Goal: Obtain resource: Download file/media

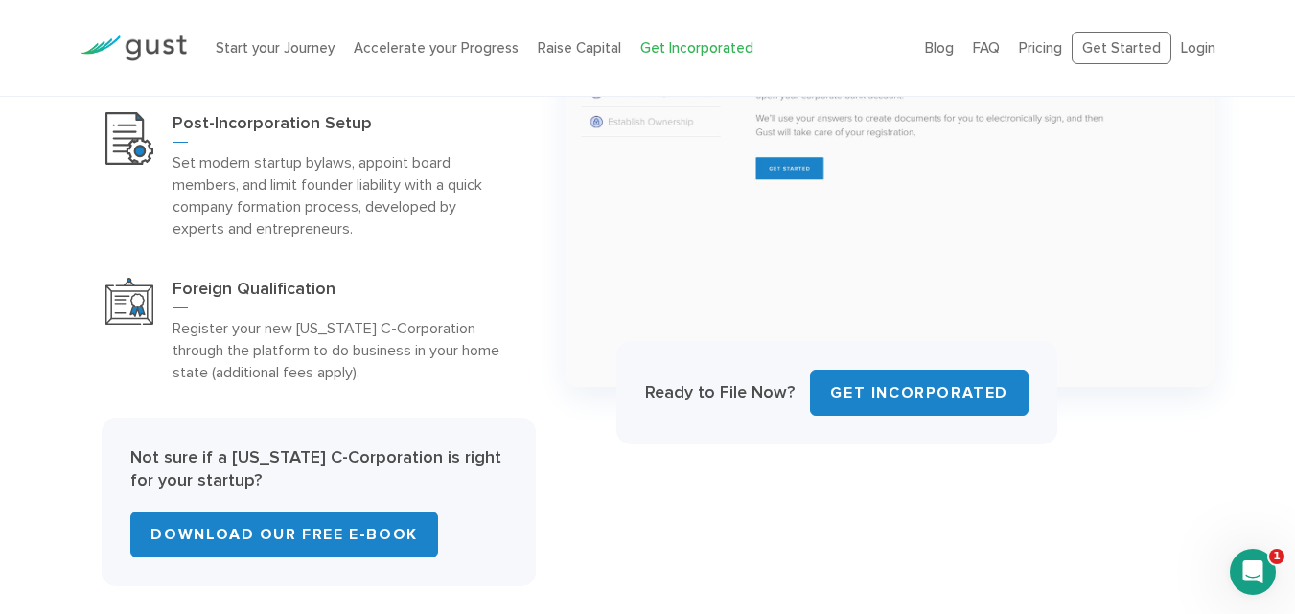
scroll to position [1033, 0]
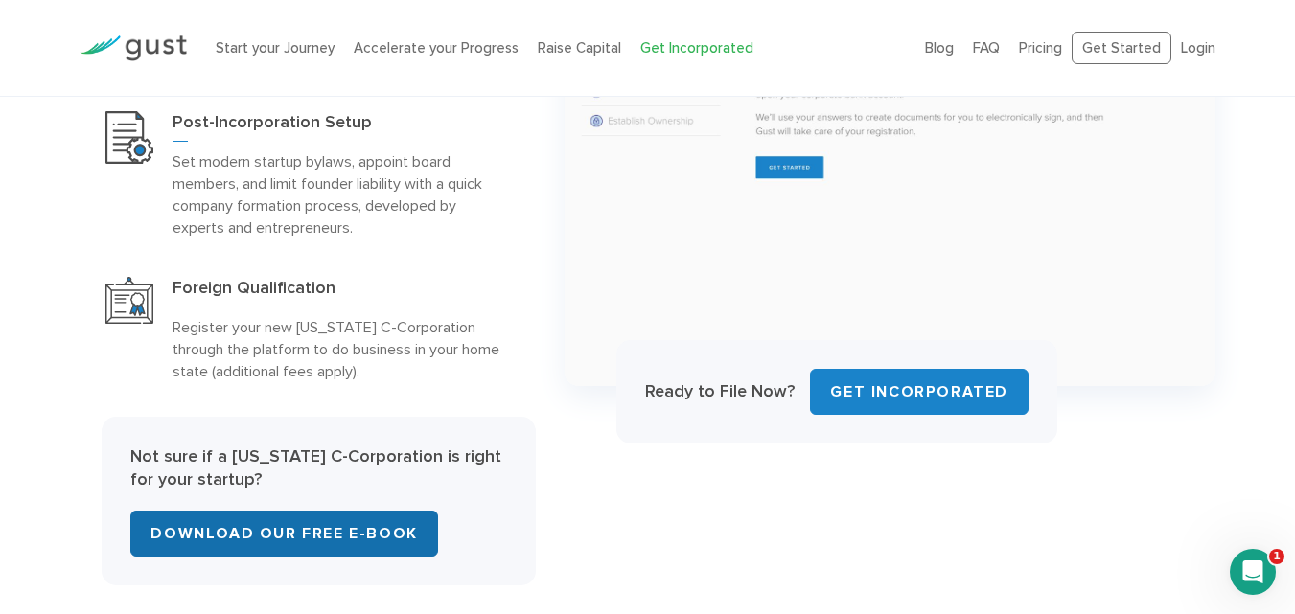
click at [315, 529] on link "Download Our Free E-Book" at bounding box center [283, 534] width 307 height 46
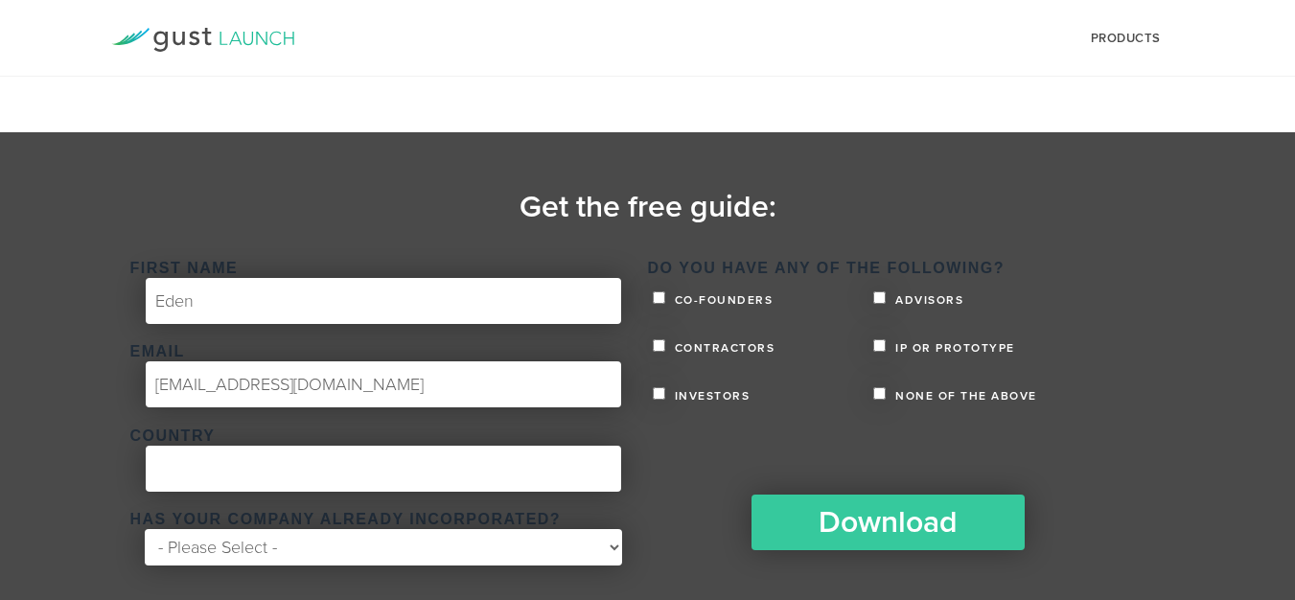
scroll to position [335, 0]
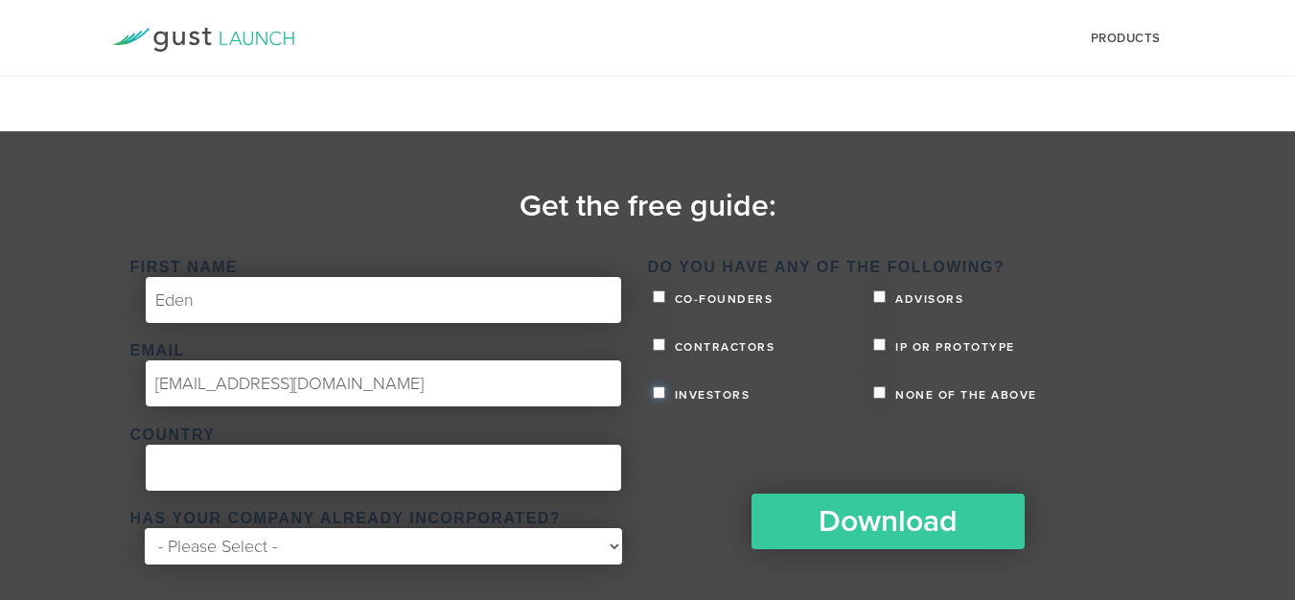
click at [657, 394] on input "Investors" at bounding box center [659, 392] width 12 height 12
checkbox input "true"
click at [656, 345] on input "Contractors" at bounding box center [659, 344] width 12 height 12
checkbox input "true"
click at [880, 343] on input "IP or Prototype" at bounding box center [879, 344] width 12 height 12
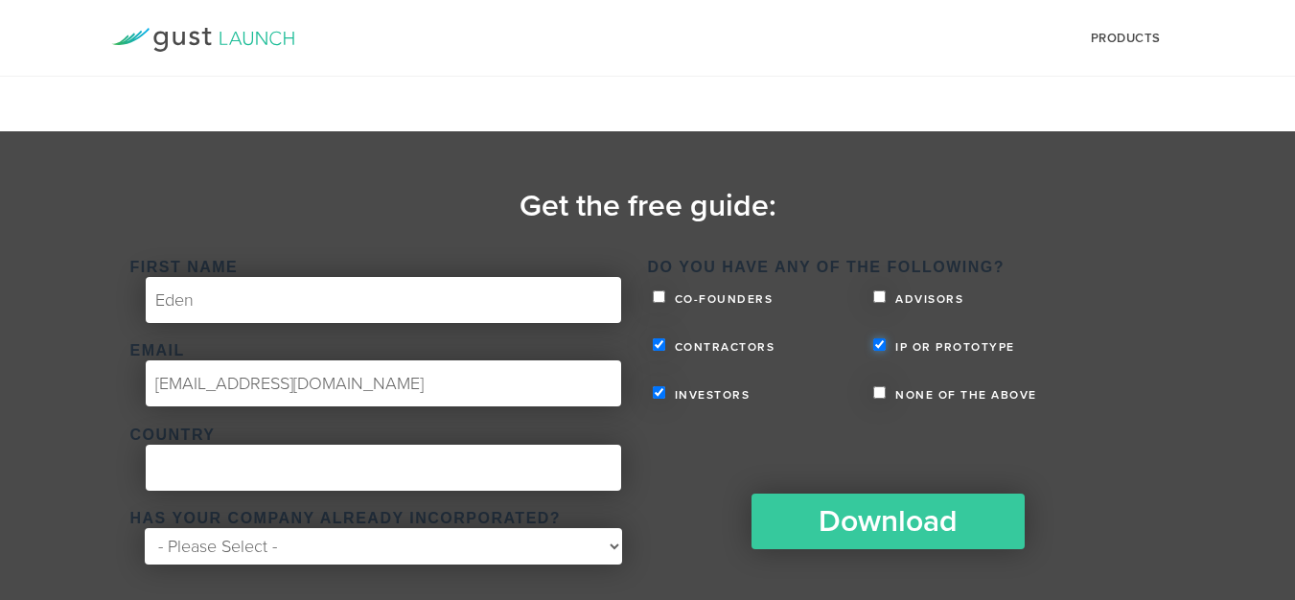
checkbox input "true"
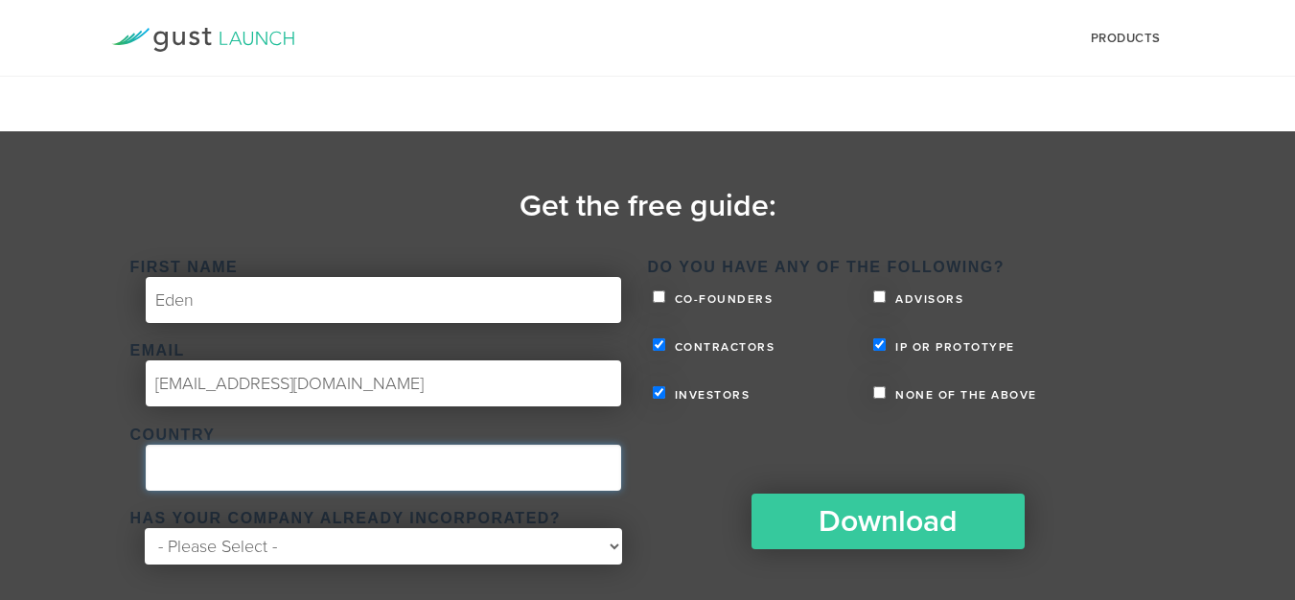
click at [286, 470] on input "Country *" at bounding box center [383, 468] width 475 height 46
type input "United States"
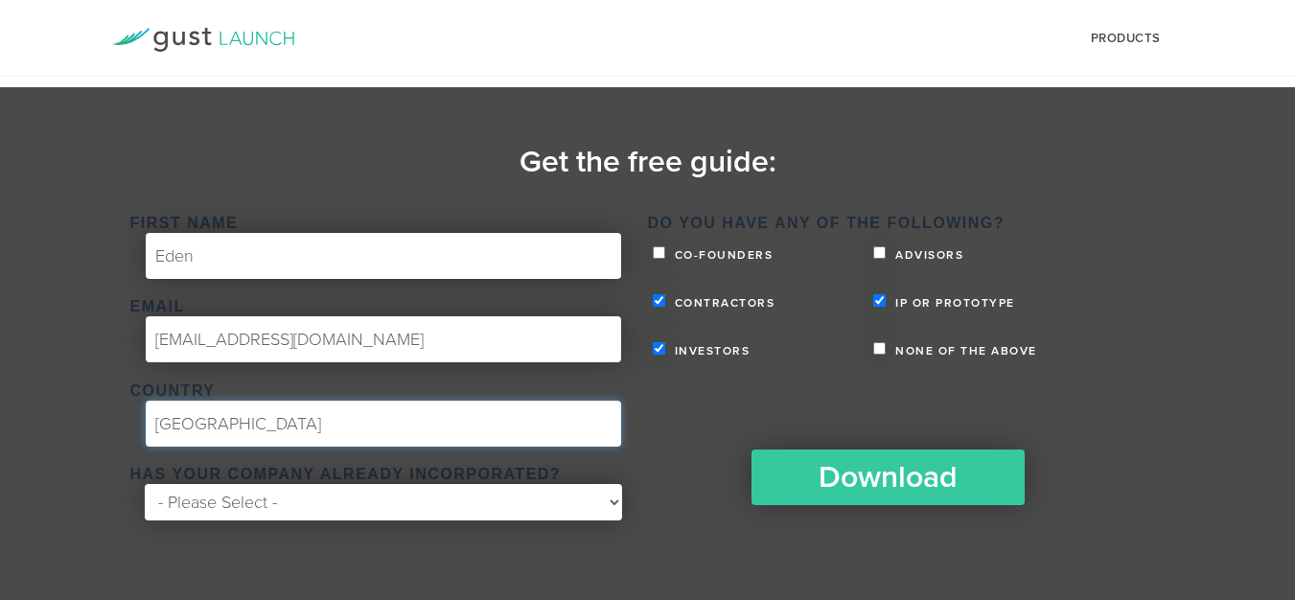
scroll to position [379, 0]
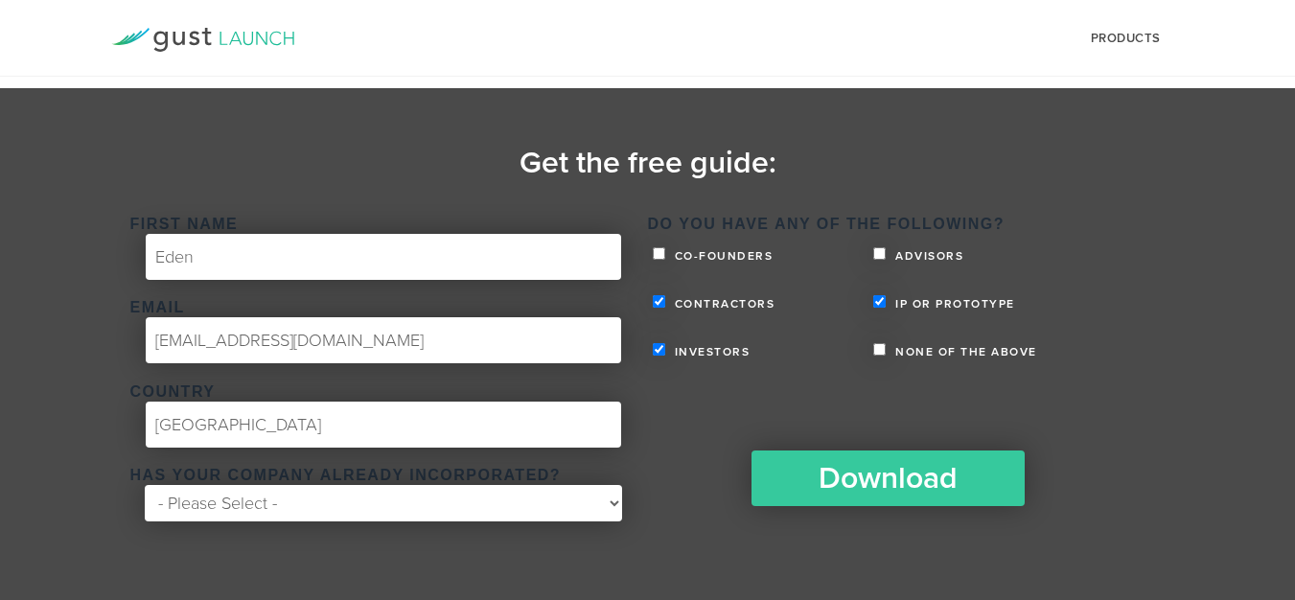
click at [611, 508] on select "- Please Select - Yes No" at bounding box center [383, 503] width 476 height 36
click at [145, 485] on select "- Please Select - Yes No" at bounding box center [383, 503] width 476 height 36
click at [585, 571] on section "Get the free guide: First Name * Eden Email * edenweeks@gmail.com Country * Uni…" at bounding box center [647, 345] width 1295 height 514
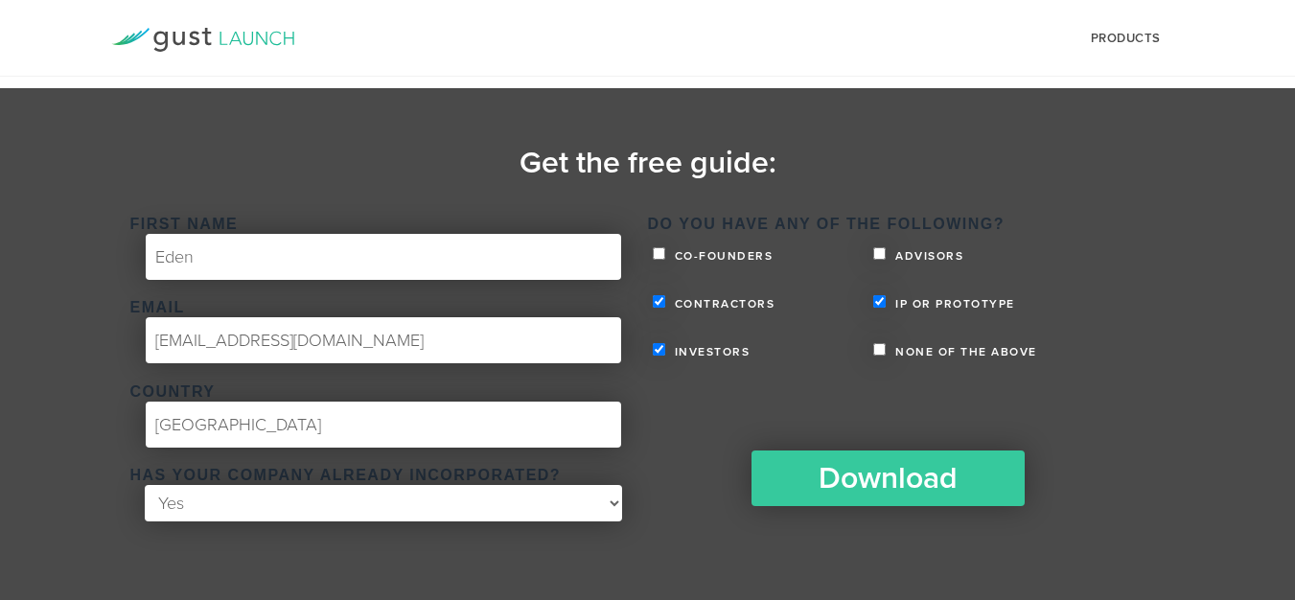
click at [614, 503] on select "- Please Select - Yes No" at bounding box center [383, 503] width 476 height 36
select select "No"
click at [145, 485] on select "- Please Select - Yes No" at bounding box center [383, 503] width 476 height 36
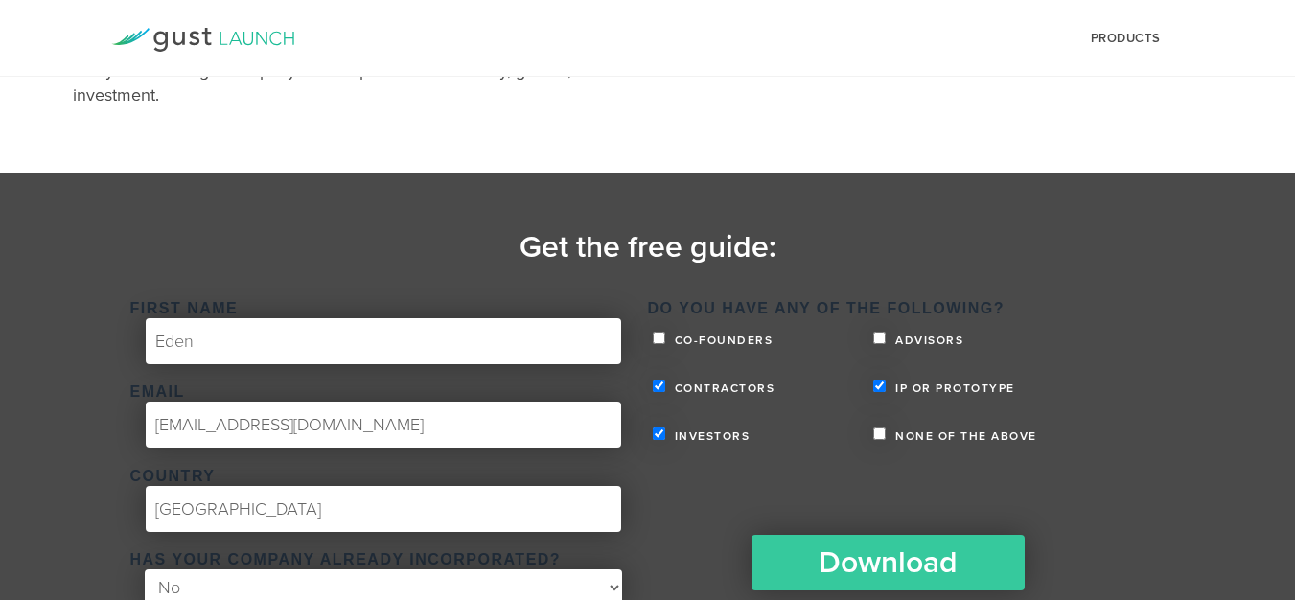
scroll to position [293, 0]
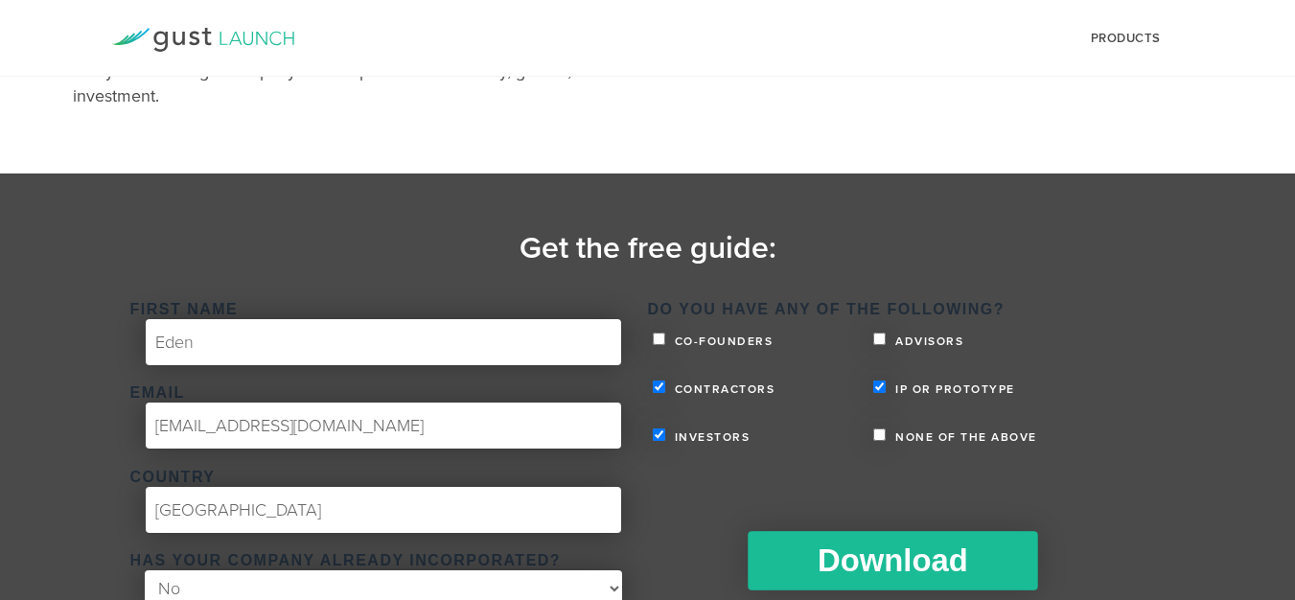
click at [863, 564] on input "Download" at bounding box center [892, 560] width 289 height 59
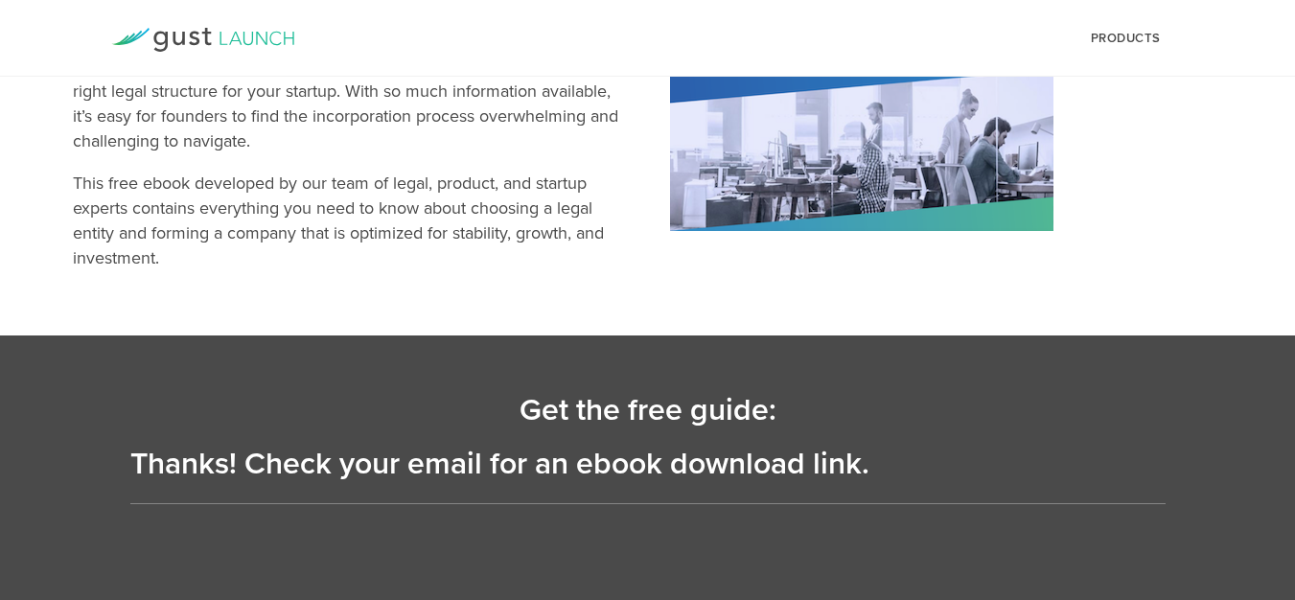
scroll to position [0, 0]
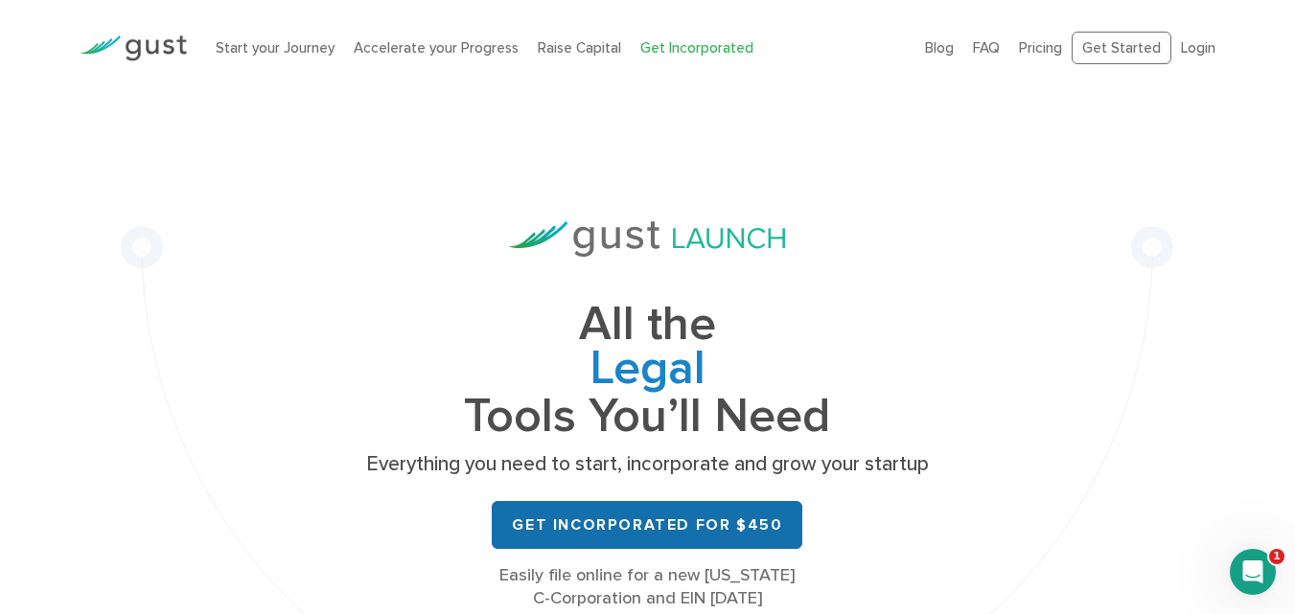
click at [559, 533] on link "Get Incorporated for $450" at bounding box center [647, 525] width 311 height 48
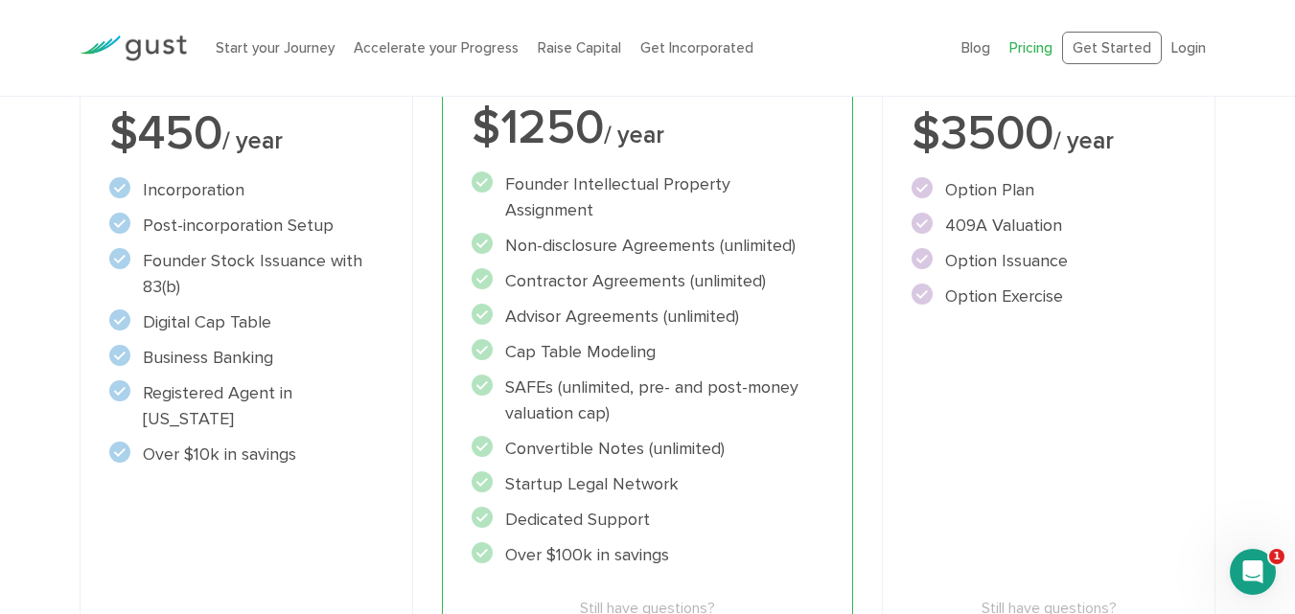
scroll to position [441, 0]
